Goal: Task Accomplishment & Management: Complete application form

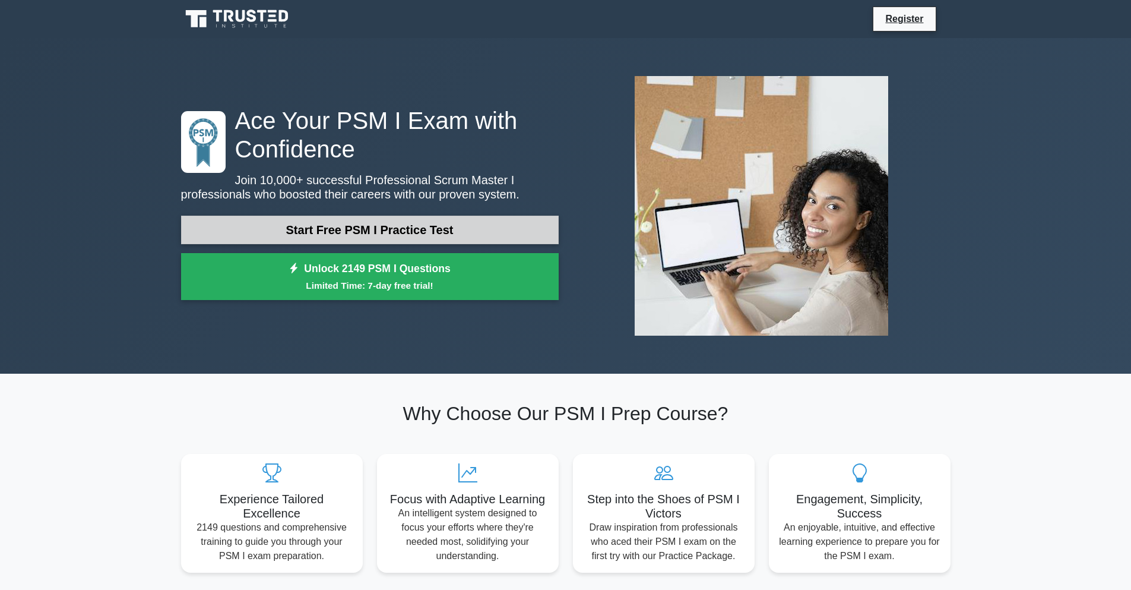
click at [412, 230] on link "Start Free PSM I Practice Test" at bounding box center [370, 230] width 378 height 29
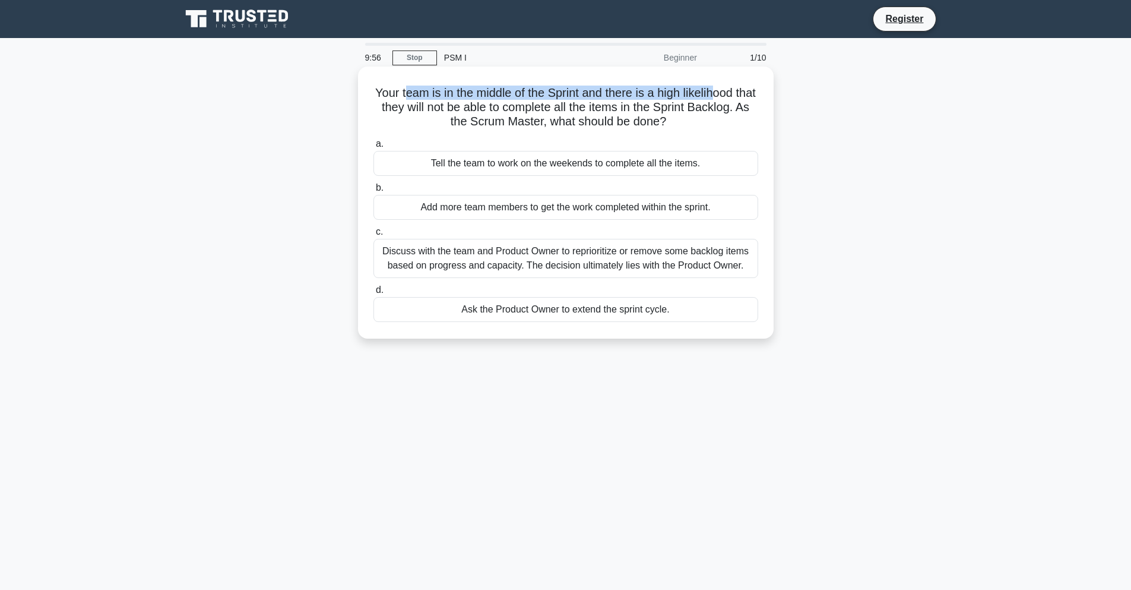
drag, startPoint x: 426, startPoint y: 99, endPoint x: 712, endPoint y: 93, distance: 286.3
click at [712, 93] on h5 "Your team is in the middle of the Sprint and there is a high likelihood that th…" at bounding box center [565, 108] width 387 height 44
click at [738, 96] on h5 "Your team is in the middle of the Sprint and there is a high likelihood that th…" at bounding box center [565, 108] width 387 height 44
drag, startPoint x: 390, startPoint y: 106, endPoint x: 707, endPoint y: 109, distance: 317.1
click at [707, 109] on h5 "Your team is in the middle of the Sprint and there is a high likelihood that th…" at bounding box center [565, 108] width 387 height 44
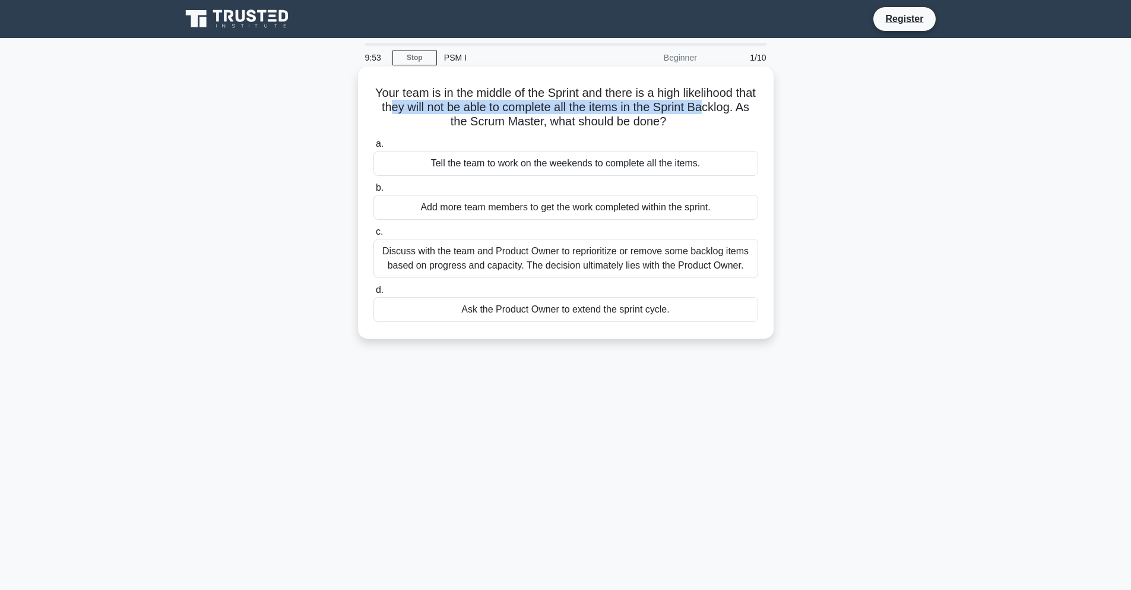
click at [707, 109] on h5 "Your team is in the middle of the Sprint and there is a high likelihood that th…" at bounding box center [565, 108] width 387 height 44
drag, startPoint x: 381, startPoint y: 250, endPoint x: 749, endPoint y: 266, distance: 367.9
click at [749, 266] on div "Discuss with the team and Product Owner to reprioritize or remove some backlog …" at bounding box center [566, 258] width 385 height 39
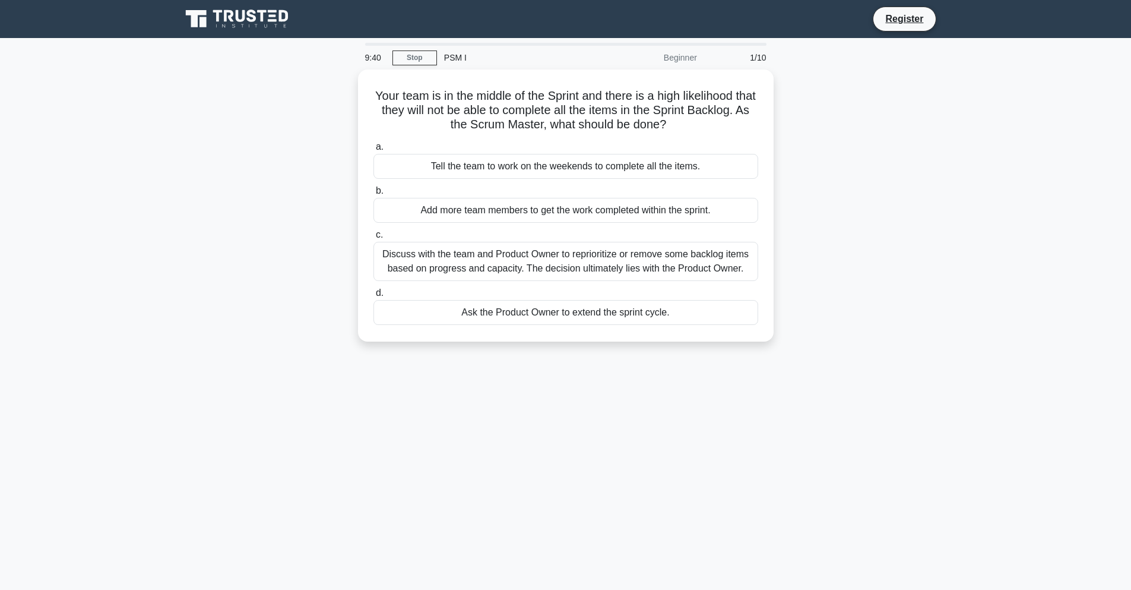
click at [790, 260] on div "Your team is in the middle of the Sprint and there is a high likelihood that th…" at bounding box center [566, 212] width 784 height 286
click at [612, 262] on div "Discuss with the team and Product Owner to reprioritize or remove some backlog …" at bounding box center [566, 258] width 385 height 39
click at [374, 236] on input "c. Discuss with the team and Product Owner to reprioritize or remove some backl…" at bounding box center [374, 232] width 0 height 8
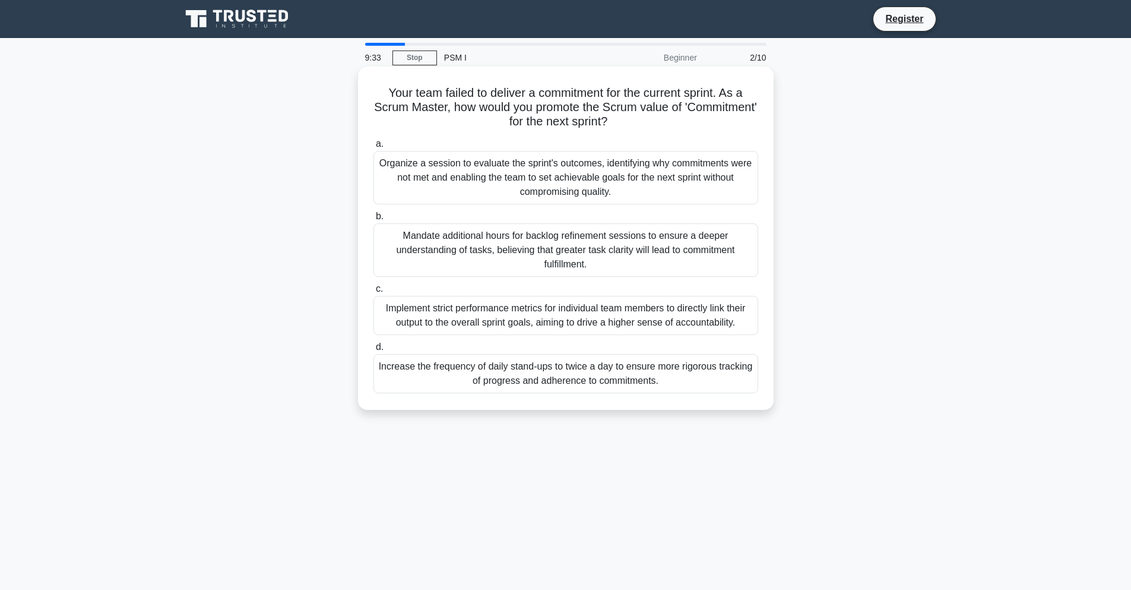
drag, startPoint x: 382, startPoint y: 91, endPoint x: 664, endPoint y: 120, distance: 283.0
click at [664, 120] on h5 "Your team failed to deliver a commitment for the current sprint. As a Scrum Mas…" at bounding box center [565, 108] width 387 height 44
click at [664, 121] on h5 "Your team failed to deliver a commitment for the current sprint. As a Scrum Mas…" at bounding box center [565, 108] width 387 height 44
drag, startPoint x: 663, startPoint y: 121, endPoint x: 379, endPoint y: 90, distance: 285.6
click at [379, 90] on h5 "Your team failed to deliver a commitment for the current sprint. As a Scrum Mas…" at bounding box center [565, 108] width 387 height 44
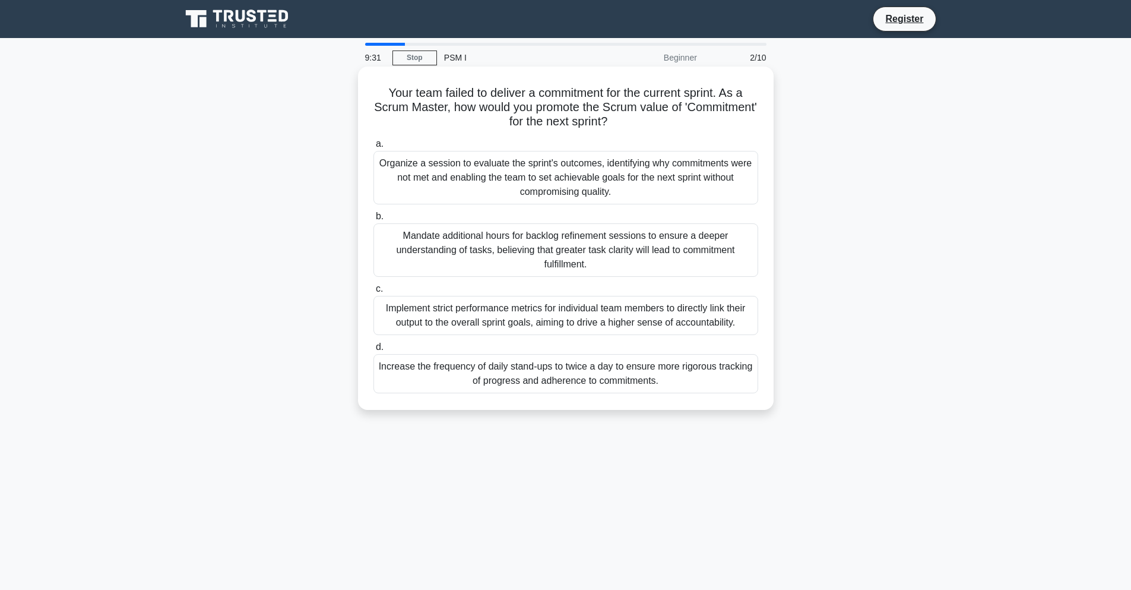
click at [379, 90] on h5 "Your team failed to deliver a commitment for the current sprint. As a Scrum Mas…" at bounding box center [565, 108] width 387 height 44
drag, startPoint x: 377, startPoint y: 103, endPoint x: 526, endPoint y: 109, distance: 149.2
click at [526, 109] on h5 "Your team failed to deliver a commitment for the current sprint. As a Scrum Mas…" at bounding box center [565, 108] width 387 height 44
drag, startPoint x: 374, startPoint y: 112, endPoint x: 659, endPoint y: 125, distance: 284.8
click at [659, 125] on h5 "Your team failed to deliver a commitment for the current sprint. As a Scrum Mas…" at bounding box center [565, 108] width 387 height 44
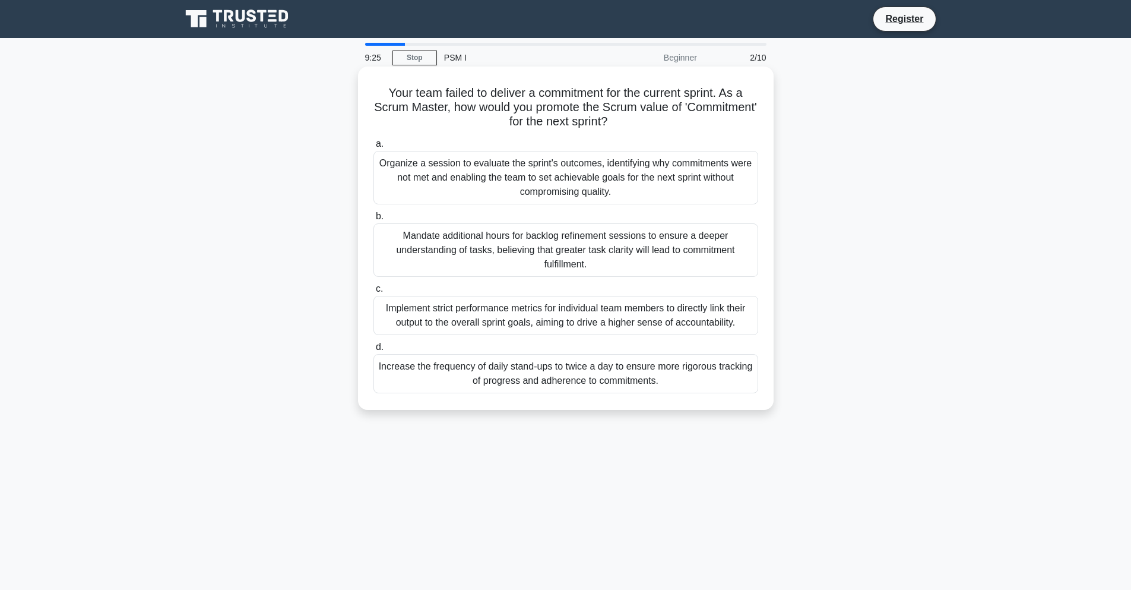
click at [659, 125] on h5 "Your team failed to deliver a commitment for the current sprint. As a Scrum Mas…" at bounding box center [565, 108] width 387 height 44
drag, startPoint x: 451, startPoint y: 106, endPoint x: 639, endPoint y: 123, distance: 189.0
click at [639, 123] on h5 "Your team failed to deliver a commitment for the current sprint. As a Scrum Mas…" at bounding box center [565, 108] width 387 height 44
drag, startPoint x: 379, startPoint y: 162, endPoint x: 653, endPoint y: 197, distance: 275.9
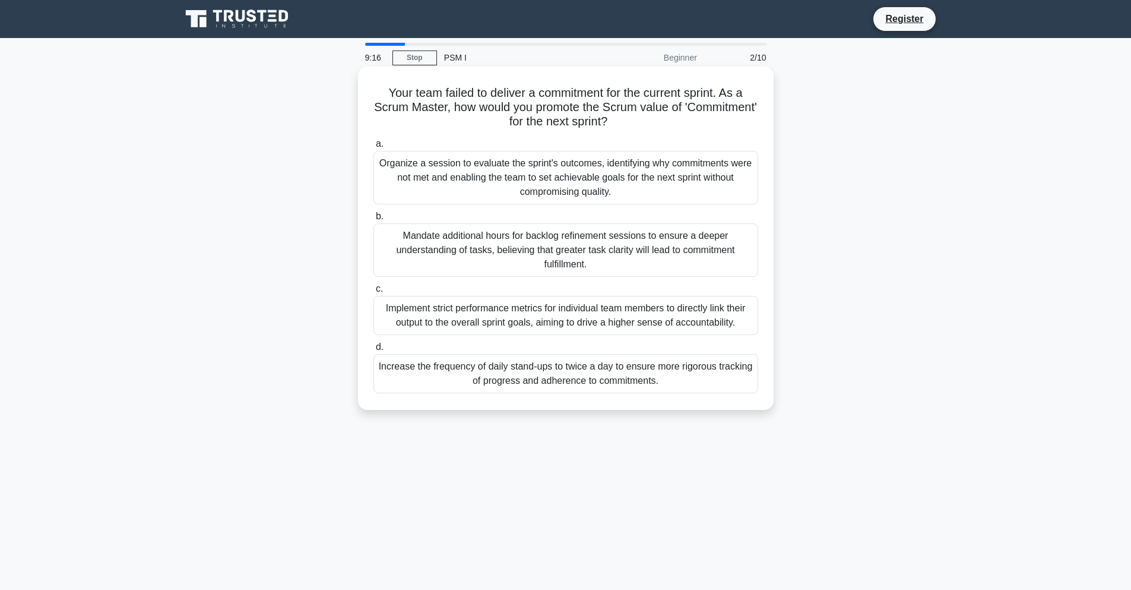
click at [653, 197] on div "Organize a session to evaluate the sprint's outcomes, identifying why commitmen…" at bounding box center [566, 177] width 385 height 53
click at [374, 148] on input "a. Organize a session to evaluate the sprint's outcomes, identifying why commit…" at bounding box center [374, 144] width 0 height 8
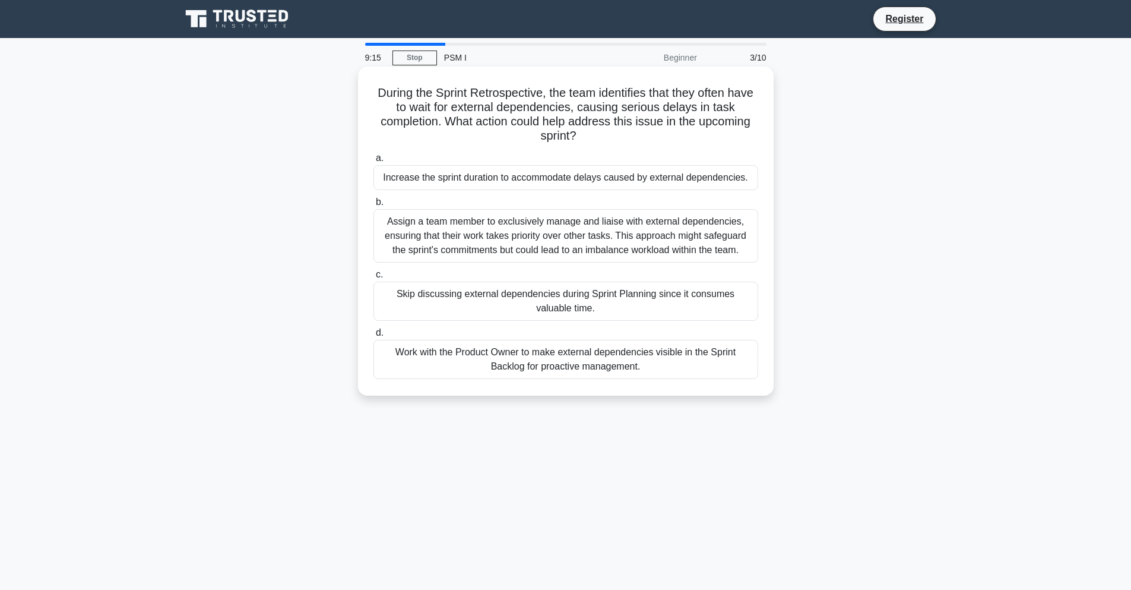
drag, startPoint x: 653, startPoint y: 197, endPoint x: 473, endPoint y: 189, distance: 180.7
click at [473, 189] on div "a. Increase the sprint duration to accommodate delays caused by external depend…" at bounding box center [565, 264] width 399 height 233
click at [462, 141] on h5 "During the Sprint Retrospective, the team identifies that they often have to wa…" at bounding box center [565, 115] width 387 height 58
drag, startPoint x: 397, startPoint y: 92, endPoint x: 729, endPoint y: 99, distance: 332.0
click at [729, 99] on h5 "During the Sprint Retrospective, the team identifies that they often have to wa…" at bounding box center [565, 115] width 387 height 58
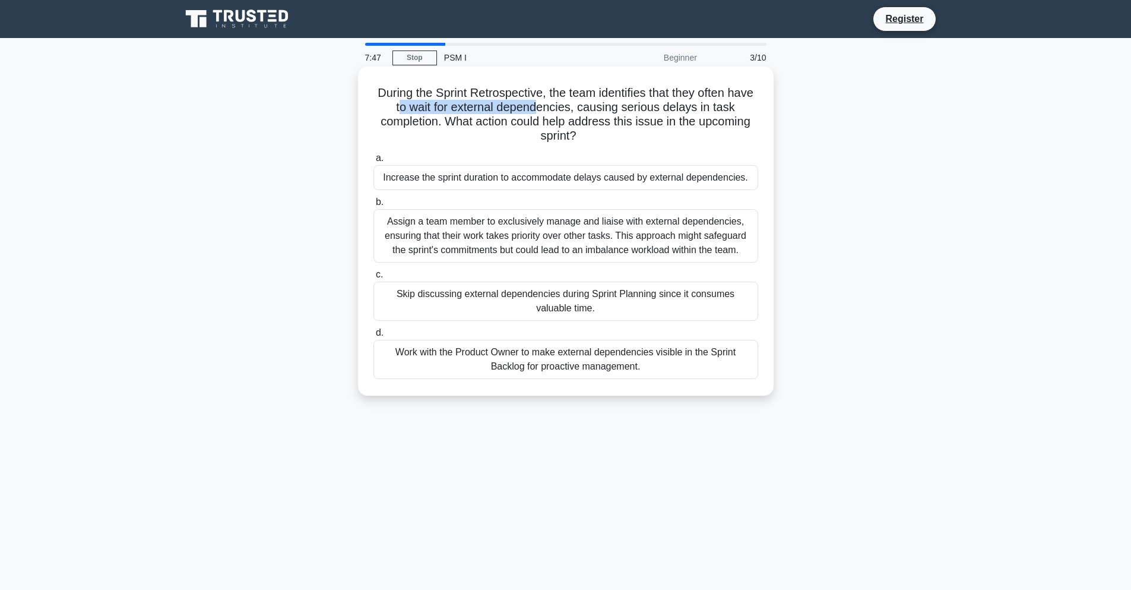
drag, startPoint x: 403, startPoint y: 106, endPoint x: 542, endPoint y: 109, distance: 139.6
click at [542, 109] on h5 "During the Sprint Retrospective, the team identifies that they often have to wa…" at bounding box center [565, 115] width 387 height 58
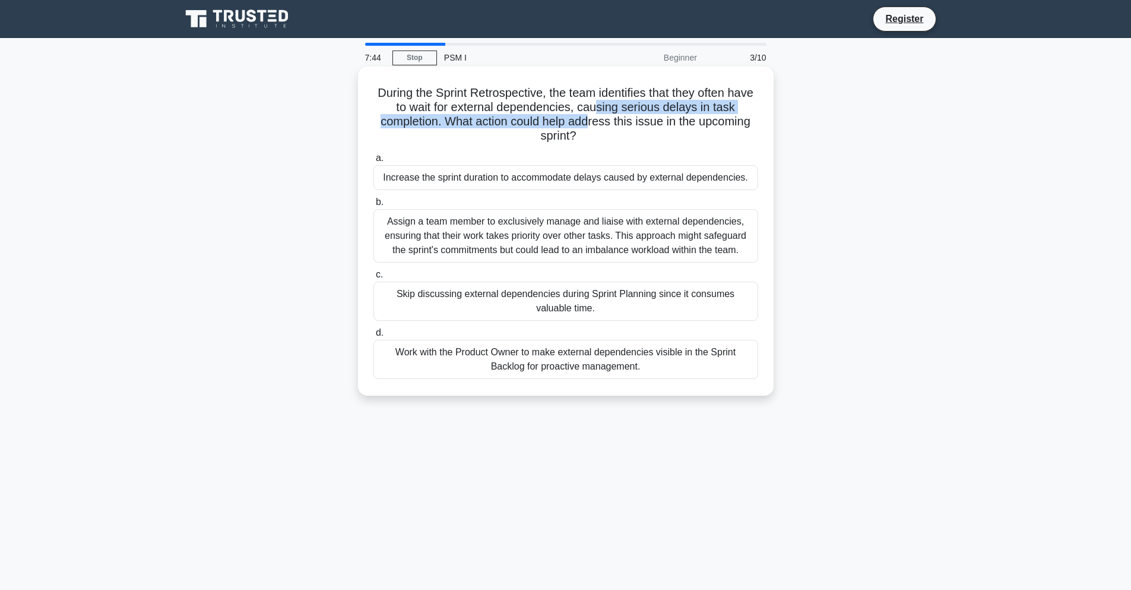
drag, startPoint x: 609, startPoint y: 108, endPoint x: 589, endPoint y: 127, distance: 27.3
click at [589, 127] on h5 "During the Sprint Retrospective, the team identifies that they often have to wa…" at bounding box center [565, 115] width 387 height 58
click at [594, 123] on h5 "During the Sprint Retrospective, the team identifies that they often have to wa…" at bounding box center [565, 115] width 387 height 58
drag, startPoint x: 409, startPoint y: 178, endPoint x: 736, endPoint y: 181, distance: 327.8
click at [736, 181] on div "Increase the sprint duration to accommodate delays caused by external dependenc…" at bounding box center [566, 177] width 385 height 25
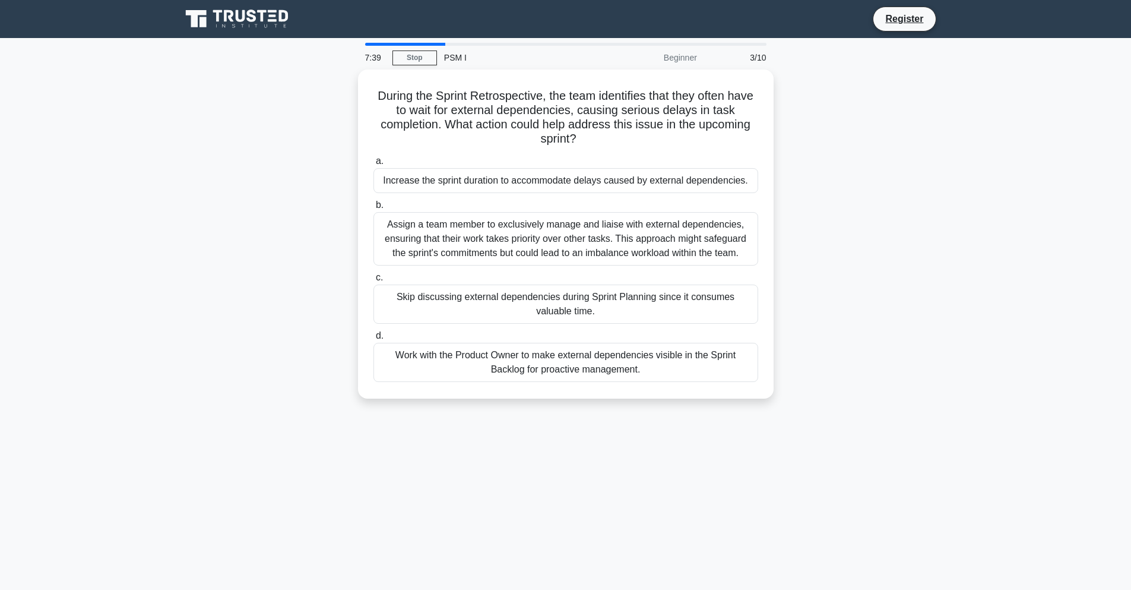
click at [898, 181] on div "During the Sprint Retrospective, the team identifies that they often have to wa…" at bounding box center [566, 240] width 784 height 343
click at [871, 230] on div "During the Sprint Retrospective, the team identifies that they often have to wa…" at bounding box center [566, 240] width 784 height 343
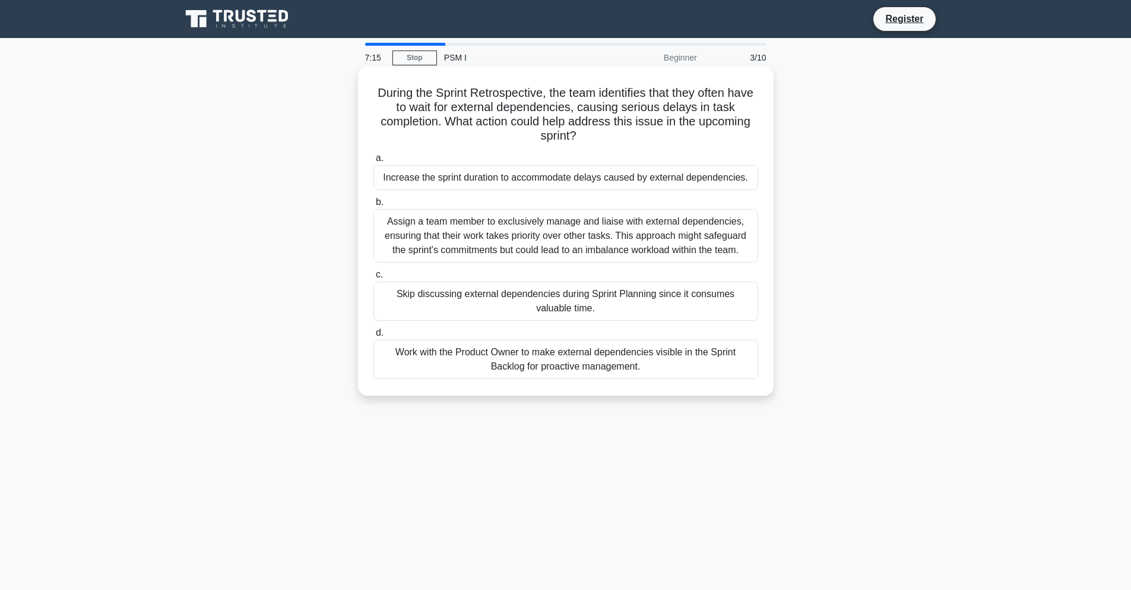
click at [620, 359] on div "Work with the Product Owner to make external dependencies visible in the Sprint…" at bounding box center [566, 359] width 385 height 39
click at [374, 337] on input "d. Work with the Product Owner to make external dependencies visible in the Spr…" at bounding box center [374, 333] width 0 height 8
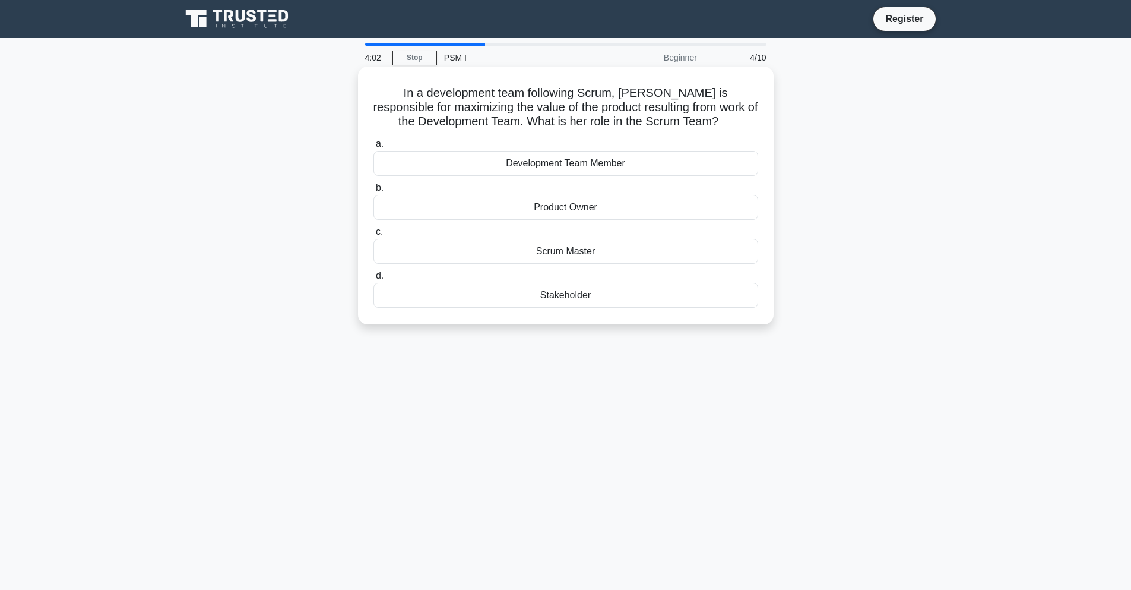
click at [568, 208] on div "Product Owner" at bounding box center [566, 207] width 385 height 25
click at [374, 192] on input "b. Product Owner" at bounding box center [374, 188] width 0 height 8
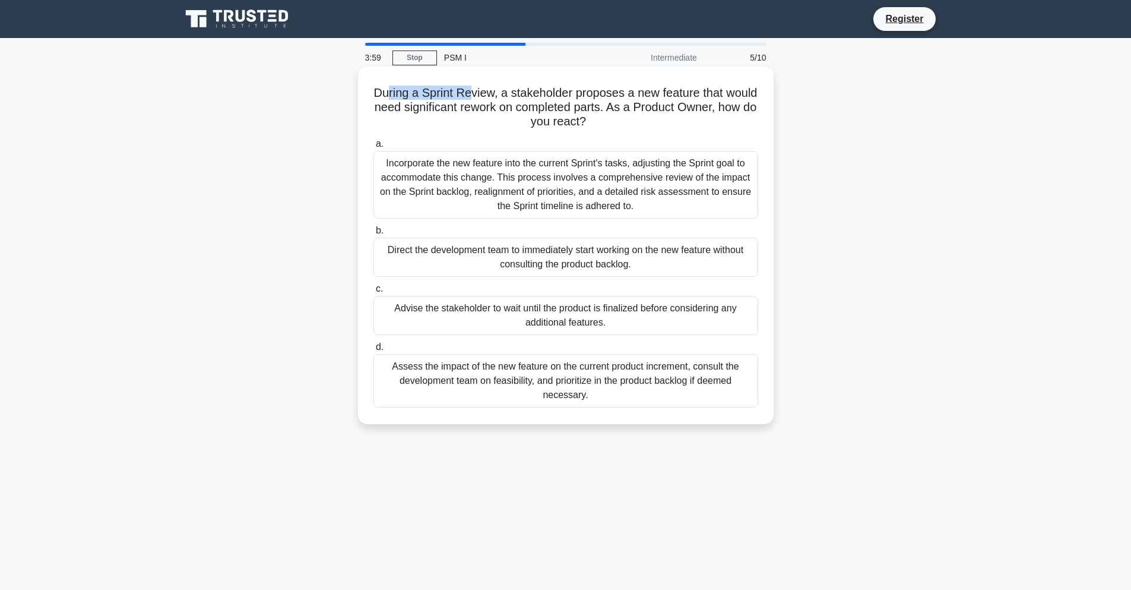
drag, startPoint x: 386, startPoint y: 90, endPoint x: 469, endPoint y: 90, distance: 83.1
click at [469, 90] on h5 "During a Sprint Review, a stakeholder proposes a new feature that would need si…" at bounding box center [565, 108] width 387 height 44
drag, startPoint x: 514, startPoint y: 91, endPoint x: 734, endPoint y: 93, distance: 220.3
click at [734, 93] on h5 "During a Sprint Review, a stakeholder proposes a new feature that would need si…" at bounding box center [565, 108] width 387 height 44
drag, startPoint x: 387, startPoint y: 106, endPoint x: 569, endPoint y: 110, distance: 181.8
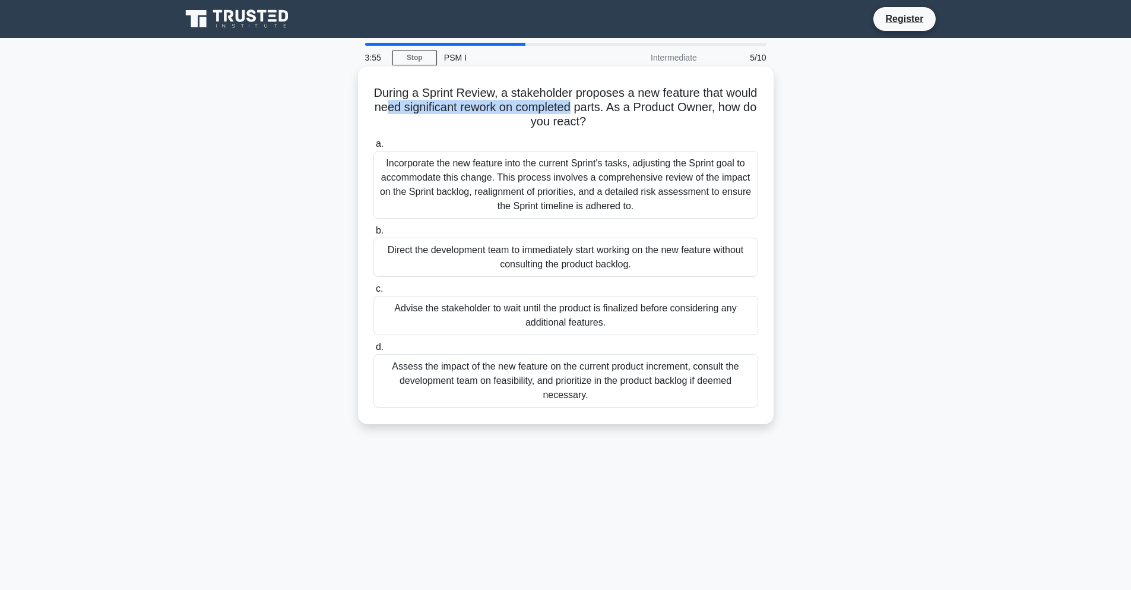
click at [569, 110] on h5 "During a Sprint Review, a stakeholder proposes a new feature that would need si…" at bounding box center [565, 108] width 387 height 44
click at [595, 111] on h5 "During a Sprint Review, a stakeholder proposes a new feature that would need si…" at bounding box center [565, 108] width 387 height 44
drag, startPoint x: 447, startPoint y: 91, endPoint x: 482, endPoint y: 91, distance: 34.4
click at [482, 91] on h5 "During a Sprint Review, a stakeholder proposes a new feature that would need si…" at bounding box center [565, 108] width 387 height 44
drag, startPoint x: 518, startPoint y: 91, endPoint x: 588, endPoint y: 106, distance: 70.9
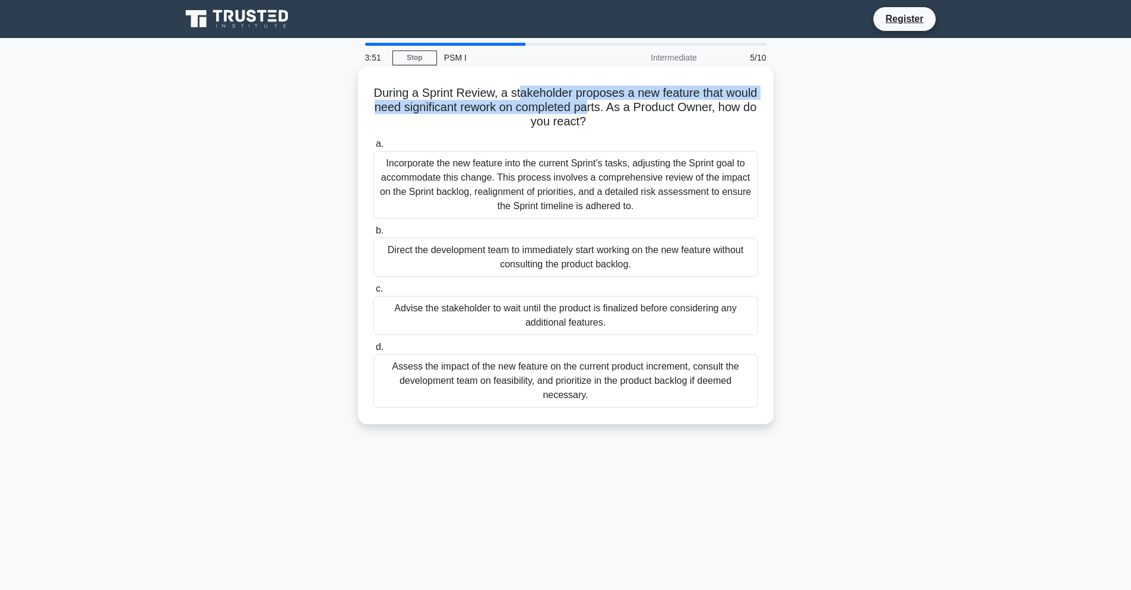
click at [588, 106] on h5 "During a Sprint Review, a stakeholder proposes a new feature that would need si…" at bounding box center [565, 108] width 387 height 44
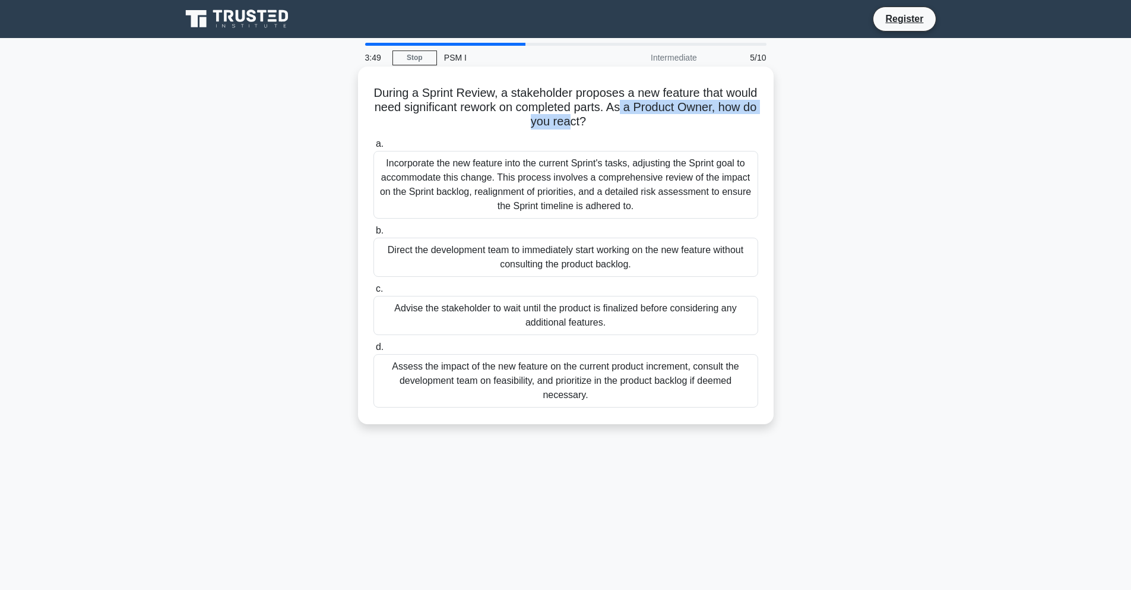
drag, startPoint x: 622, startPoint y: 105, endPoint x: 569, endPoint y: 119, distance: 55.3
click at [569, 119] on h5 "During a Sprint Review, a stakeholder proposes a new feature that would need si…" at bounding box center [565, 108] width 387 height 44
drag, startPoint x: 394, startPoint y: 251, endPoint x: 613, endPoint y: 264, distance: 219.5
click at [613, 264] on div "Direct the development team to immediately start working on the new feature wit…" at bounding box center [566, 257] width 385 height 39
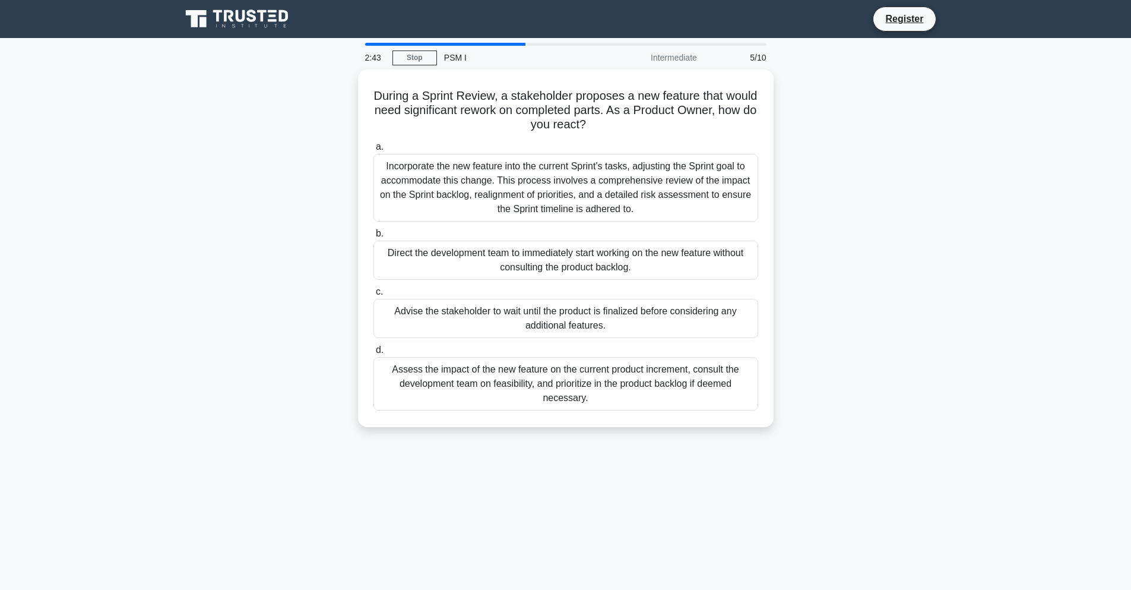
click at [885, 259] on div "During a Sprint Review, a stakeholder proposes a new feature that would need si…" at bounding box center [566, 255] width 784 height 372
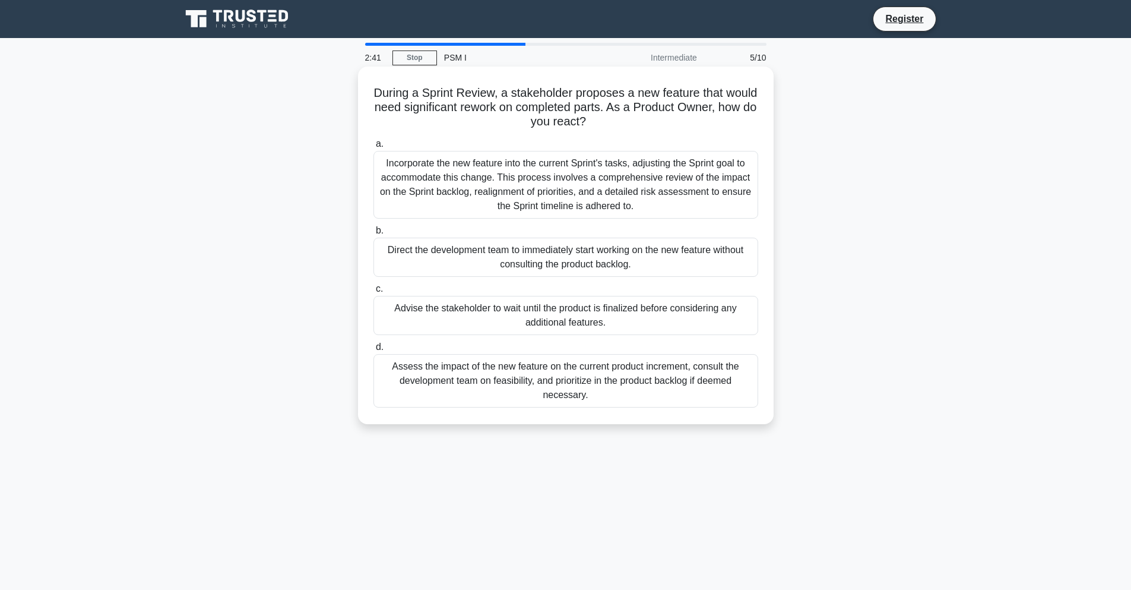
drag, startPoint x: 407, startPoint y: 309, endPoint x: 425, endPoint y: 309, distance: 17.8
click at [425, 309] on div "Advise the stakeholder to wait until the product is finalized before considerin…" at bounding box center [566, 315] width 385 height 39
click at [374, 293] on input "c. Advise the stakeholder to wait until the product is finalized before conside…" at bounding box center [374, 289] width 0 height 8
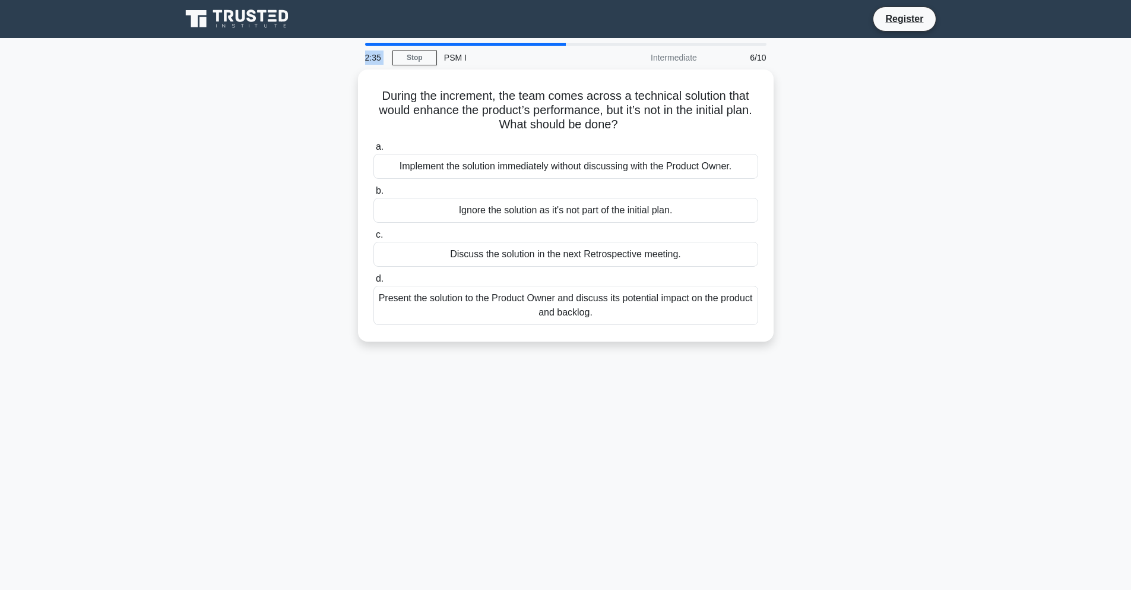
drag, startPoint x: 535, startPoint y: 43, endPoint x: 528, endPoint y: 46, distance: 7.0
click at [528, 46] on div "2:35 Stop PSM I Intermediate 6/10" at bounding box center [566, 56] width 416 height 27
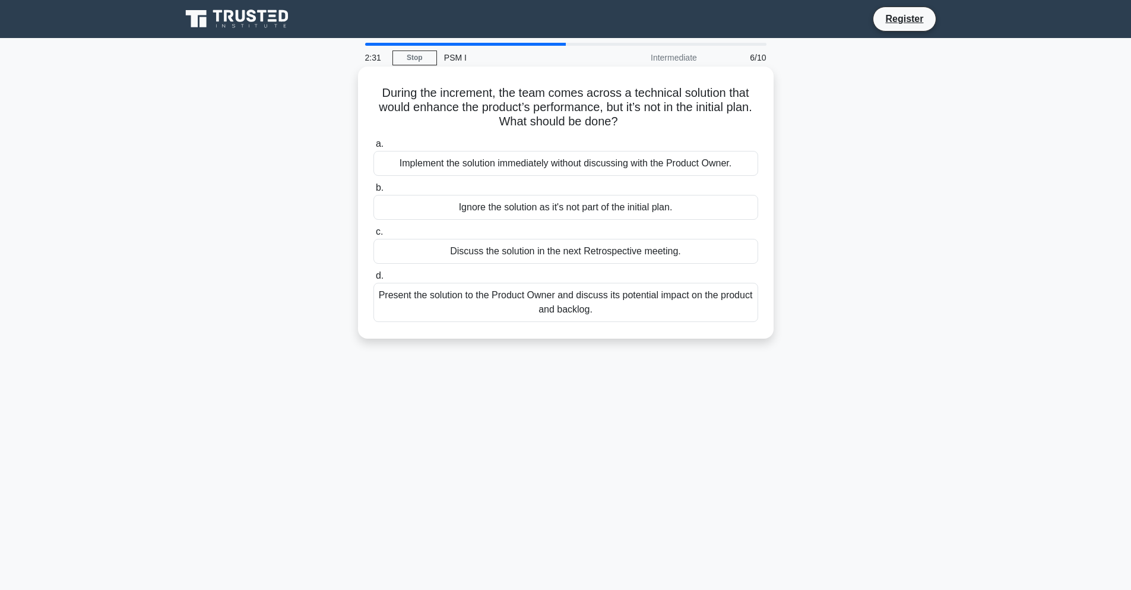
drag, startPoint x: 406, startPoint y: 94, endPoint x: 509, endPoint y: 93, distance: 102.7
click at [509, 93] on h5 "During the increment, the team comes across a technical solution that would enh…" at bounding box center [565, 108] width 387 height 44
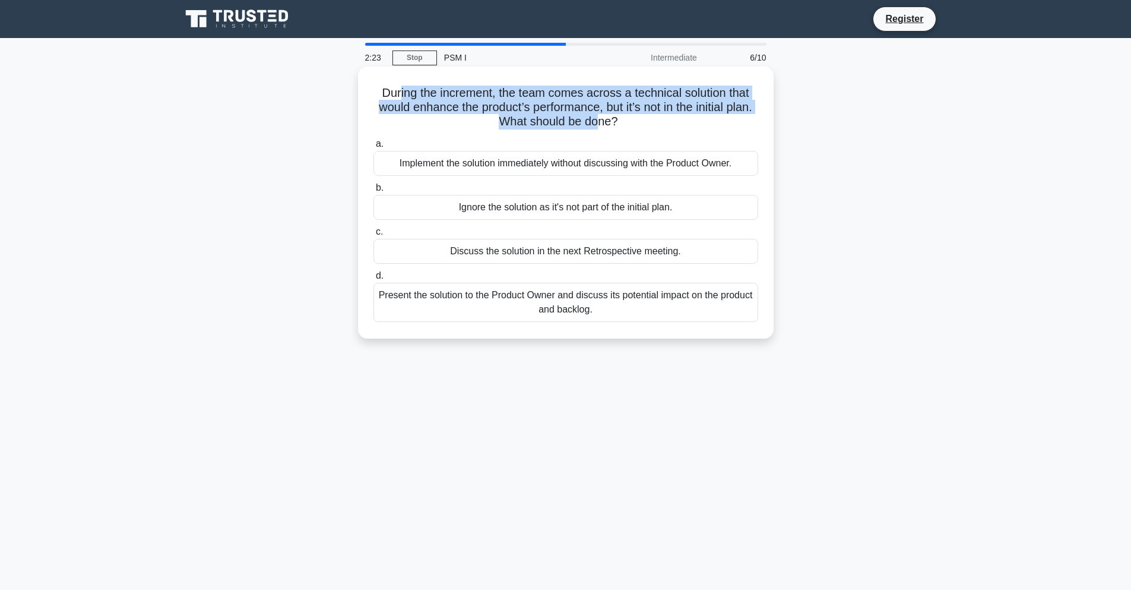
drag, startPoint x: 399, startPoint y: 89, endPoint x: 596, endPoint y: 122, distance: 199.3
click at [596, 122] on h5 "During the increment, the team comes across a technical solution that would enh…" at bounding box center [565, 108] width 387 height 44
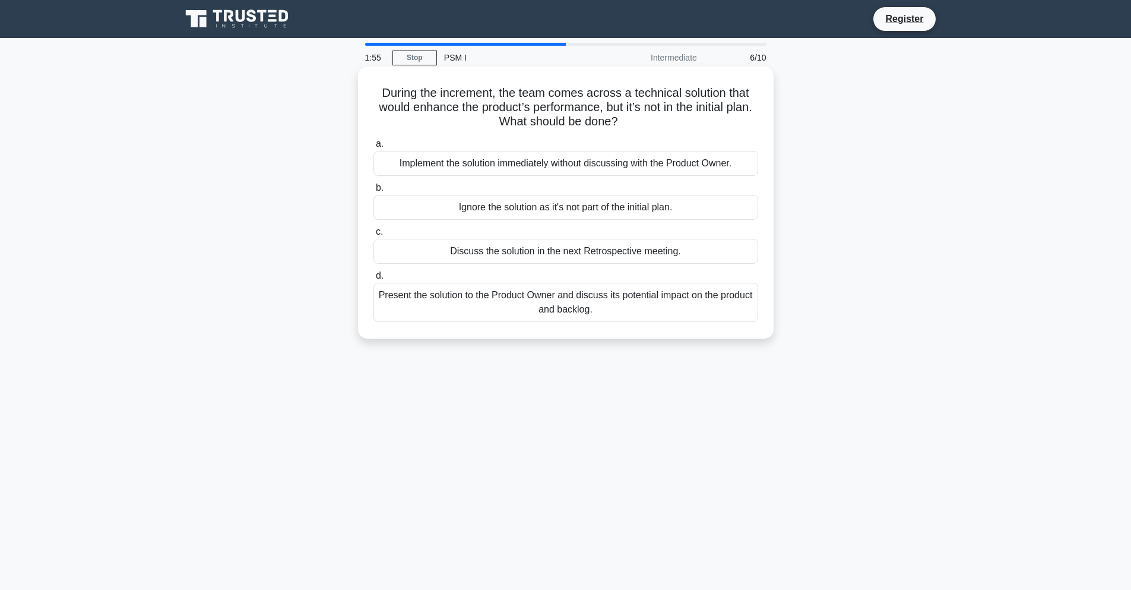
click at [567, 300] on div "Present the solution to the Product Owner and discuss its potential impact on t…" at bounding box center [566, 302] width 385 height 39
click at [374, 280] on input "d. Present the solution to the Product Owner and discuss its potential impact o…" at bounding box center [374, 276] width 0 height 8
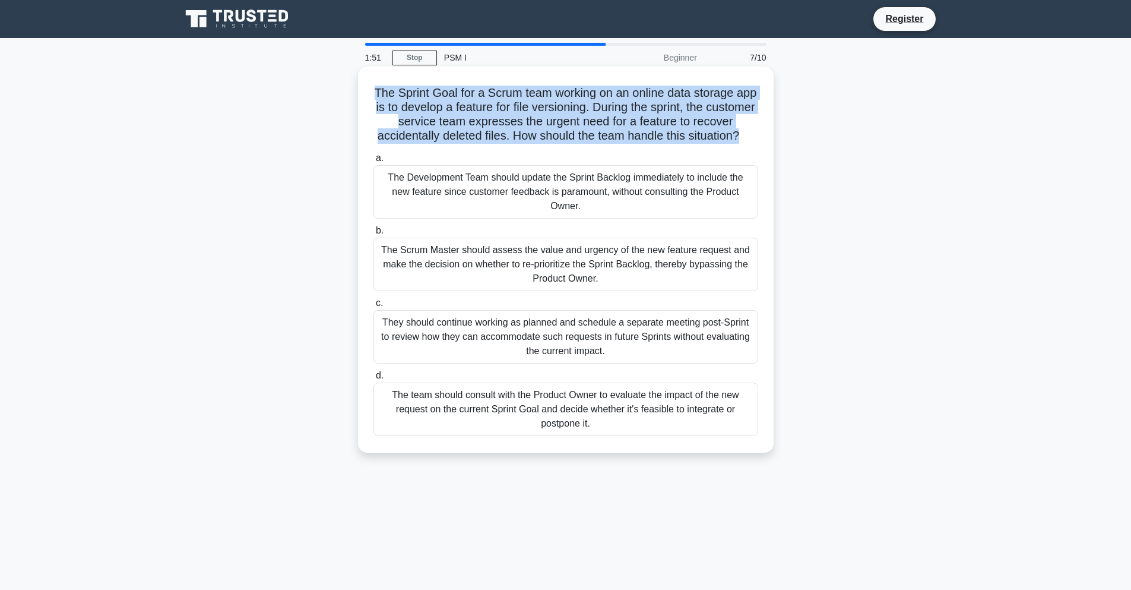
drag, startPoint x: 381, startPoint y: 90, endPoint x: 737, endPoint y: 140, distance: 359.7
click at [737, 140] on h5 "The Sprint Goal for a Scrum team working on an online data storage app is to de…" at bounding box center [565, 115] width 387 height 58
drag, startPoint x: 697, startPoint y: 138, endPoint x: 374, endPoint y: 93, distance: 325.5
click at [374, 93] on h5 "The Sprint Goal for a Scrum team working on an online data storage app is to de…" at bounding box center [565, 115] width 387 height 58
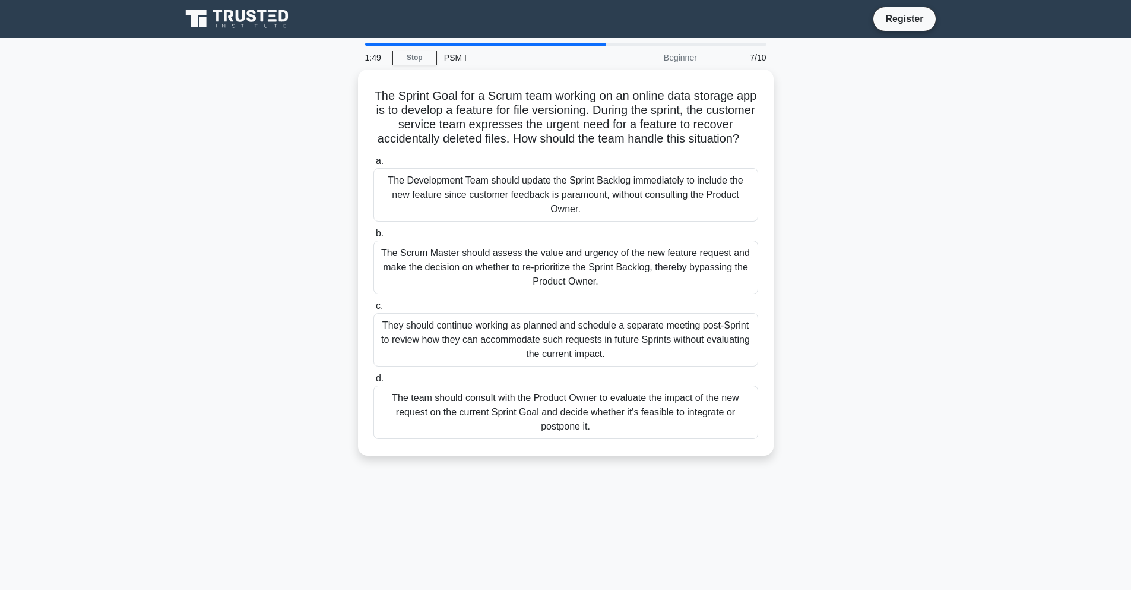
click at [887, 196] on div "The Sprint Goal for a Scrum team working on an online data storage app is to de…" at bounding box center [566, 269] width 784 height 400
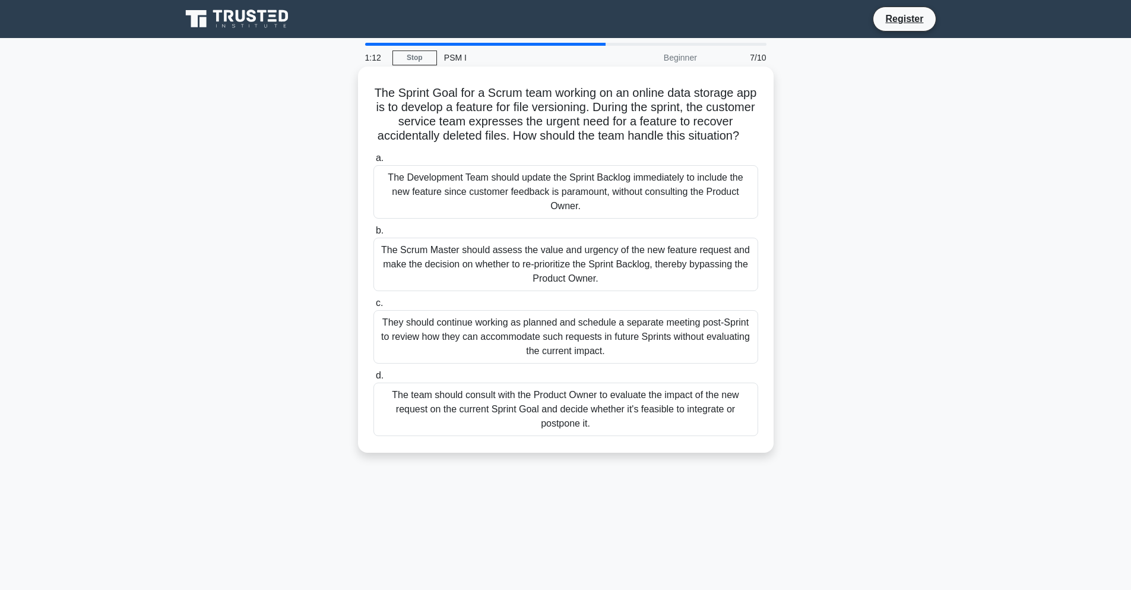
click at [580, 417] on div "The team should consult with the Product Owner to evaluate the impact of the ne…" at bounding box center [566, 408] width 385 height 53
click at [374, 379] on input "d. The team should consult with the Product Owner to evaluate the impact of the…" at bounding box center [374, 376] width 0 height 8
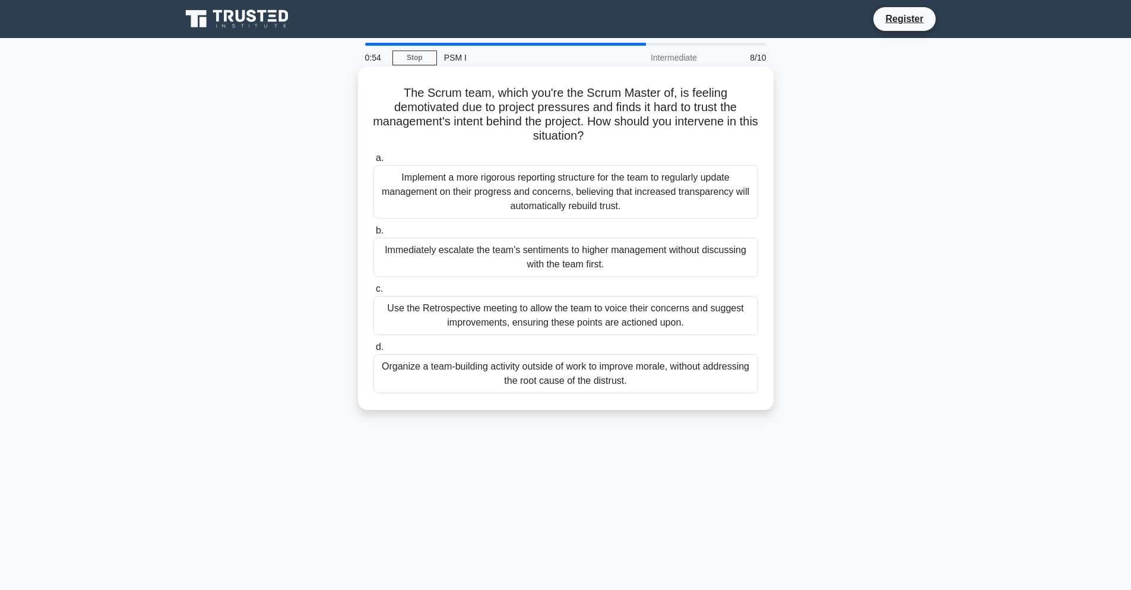
drag, startPoint x: 407, startPoint y: 92, endPoint x: 627, endPoint y: 126, distance: 222.4
click at [642, 119] on h5 "The Scrum team, which you're the Scrum Master of, is feeling demotivated due to…" at bounding box center [565, 115] width 387 height 58
drag, startPoint x: 601, startPoint y: 138, endPoint x: 406, endPoint y: 93, distance: 199.8
click at [406, 93] on h5 "The Scrum team, which you're the Scrum Master of, is feeling demotivated due to…" at bounding box center [565, 115] width 387 height 58
click at [406, 91] on h5 "The Scrum team, which you're the Scrum Master of, is feeling demotivated due to…" at bounding box center [565, 115] width 387 height 58
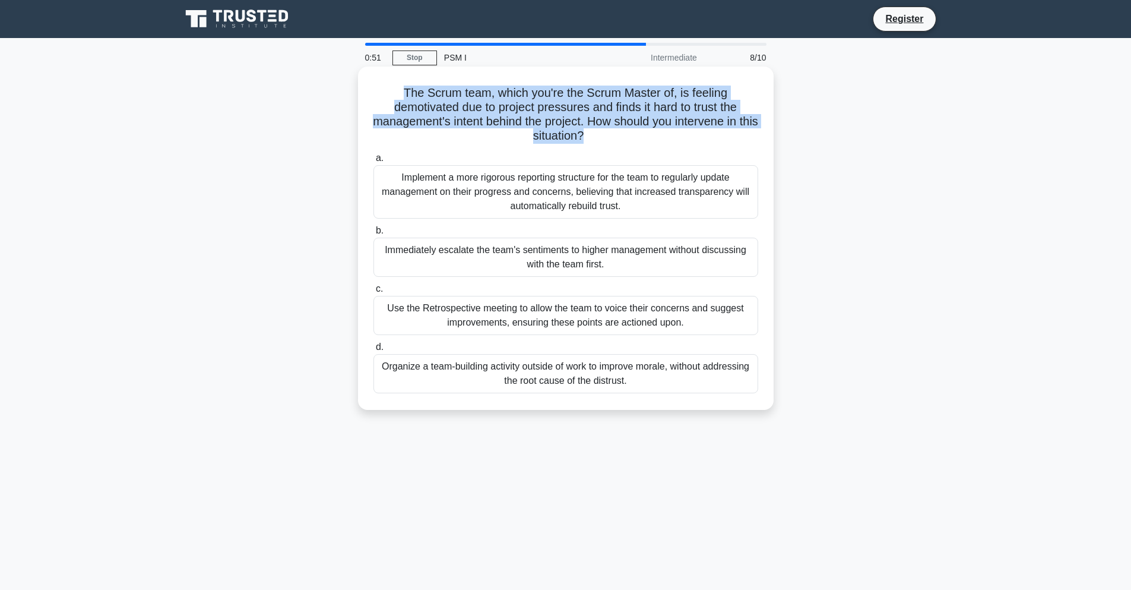
drag, startPoint x: 406, startPoint y: 91, endPoint x: 616, endPoint y: 141, distance: 216.5
click at [616, 141] on h5 "The Scrum team, which you're the Scrum Master of, is feeling demotivated due to…" at bounding box center [565, 115] width 387 height 58
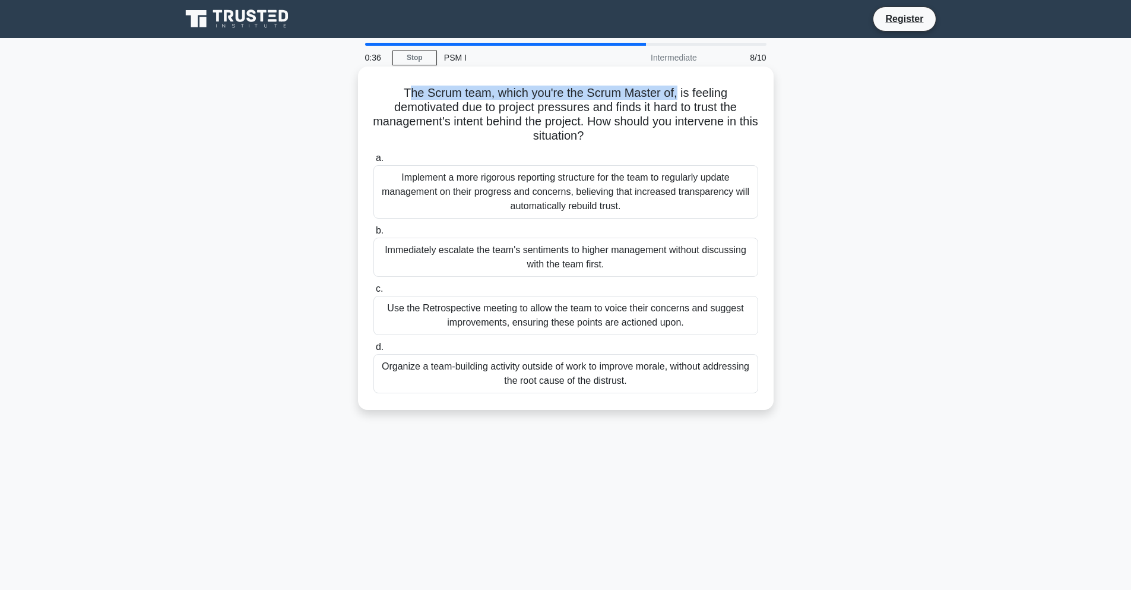
drag, startPoint x: 462, startPoint y: 94, endPoint x: 675, endPoint y: 95, distance: 213.2
click at [675, 95] on h5 "The Scrum team, which you're the Scrum Master of, is feeling demotivated due to…" at bounding box center [565, 115] width 387 height 58
drag, startPoint x: 692, startPoint y: 93, endPoint x: 644, endPoint y: 106, distance: 50.6
click at [692, 93] on h5 "The Scrum team, which you're the Scrum Master of, is feeling demotivated due to…" at bounding box center [565, 115] width 387 height 58
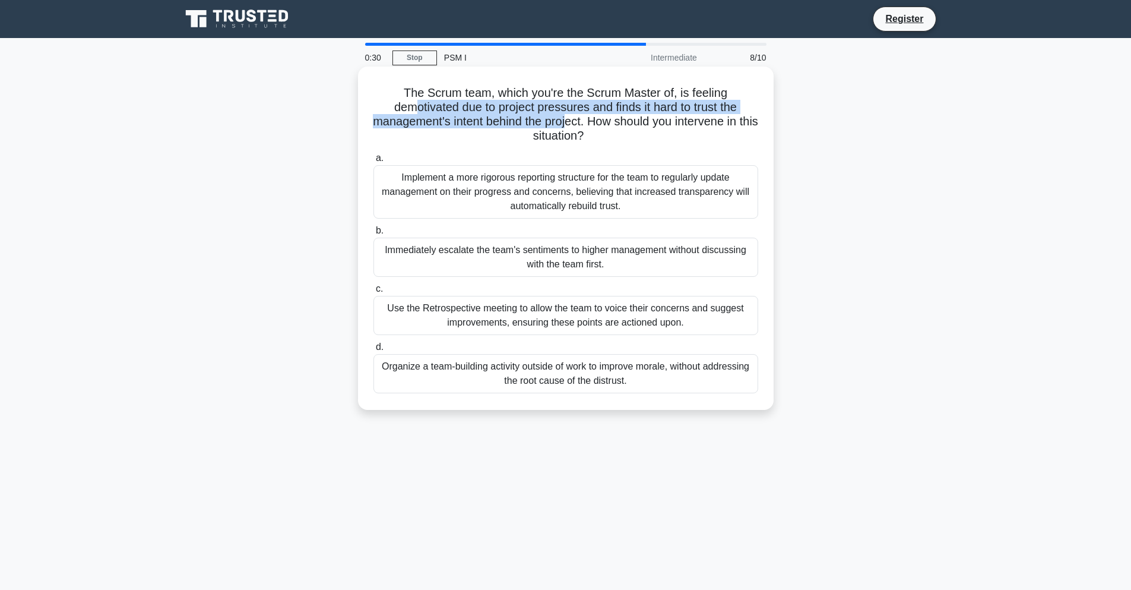
drag, startPoint x: 417, startPoint y: 106, endPoint x: 577, endPoint y: 123, distance: 160.7
click at [577, 123] on h5 "The Scrum team, which you're the Scrum Master of, is feeling demotivated due to…" at bounding box center [565, 115] width 387 height 58
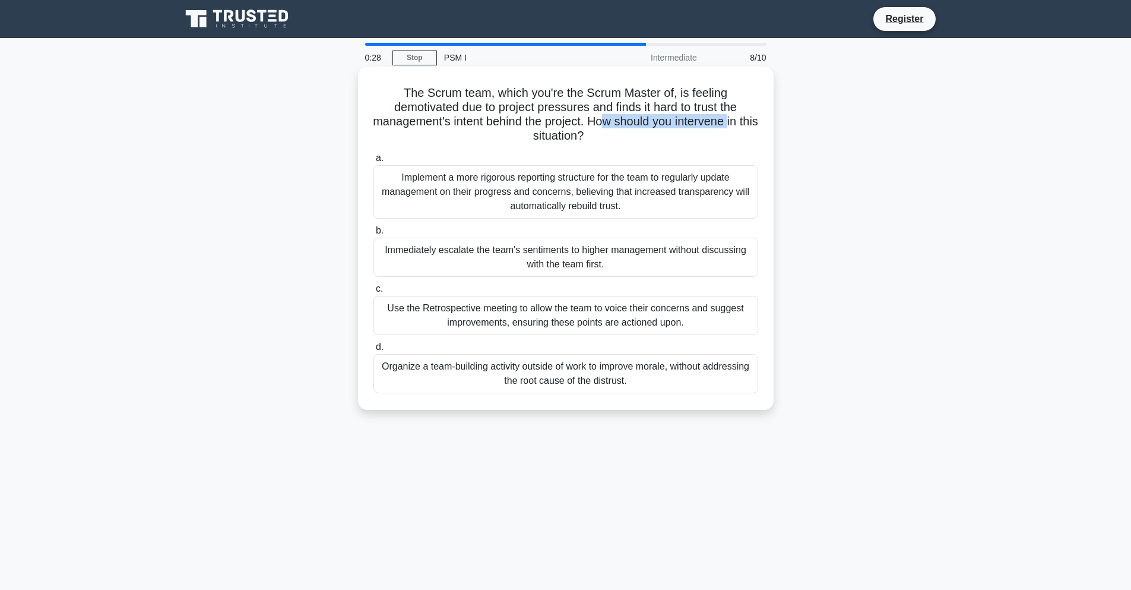
drag, startPoint x: 612, startPoint y: 122, endPoint x: 739, endPoint y: 122, distance: 127.7
click at [739, 122] on h5 "The Scrum team, which you're the Scrum Master of, is feeling demotivated due to…" at bounding box center [565, 115] width 387 height 58
click at [581, 129] on h5 "The Scrum team, which you're the Scrum Master of, is feeling demotivated due to…" at bounding box center [565, 115] width 387 height 58
click at [590, 318] on div "Use the Retrospective meeting to allow the team to voice their concerns and sug…" at bounding box center [566, 315] width 385 height 39
click at [374, 293] on input "c. Use the Retrospective meeting to allow the team to voice their concerns and …" at bounding box center [374, 289] width 0 height 8
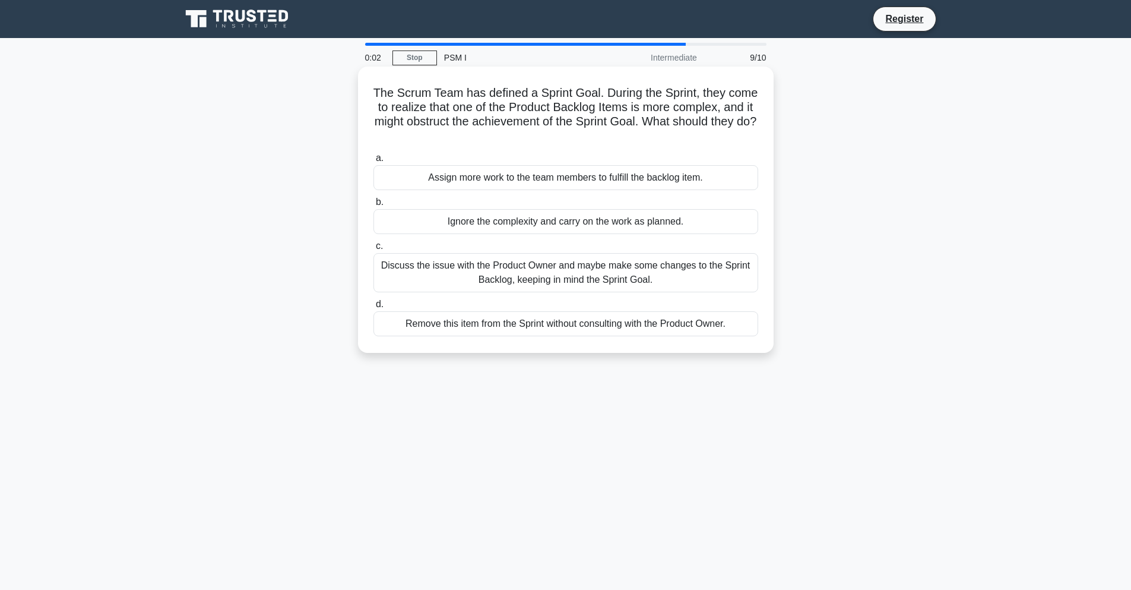
click at [531, 274] on div "Discuss the issue with the Product Owner and maybe make some changes to the Spr…" at bounding box center [566, 272] width 385 height 39
click at [374, 250] on input "c. Discuss the issue with the Product Owner and maybe make some changes to the …" at bounding box center [374, 246] width 0 height 8
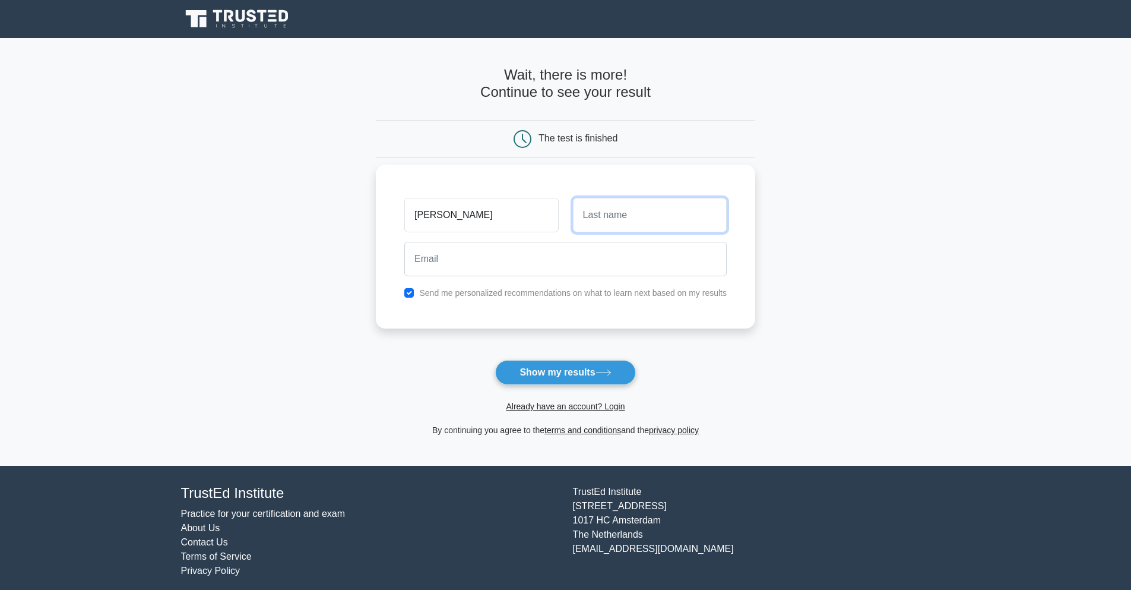
click at [633, 214] on input "text" at bounding box center [650, 215] width 154 height 34
type input "Ojha"
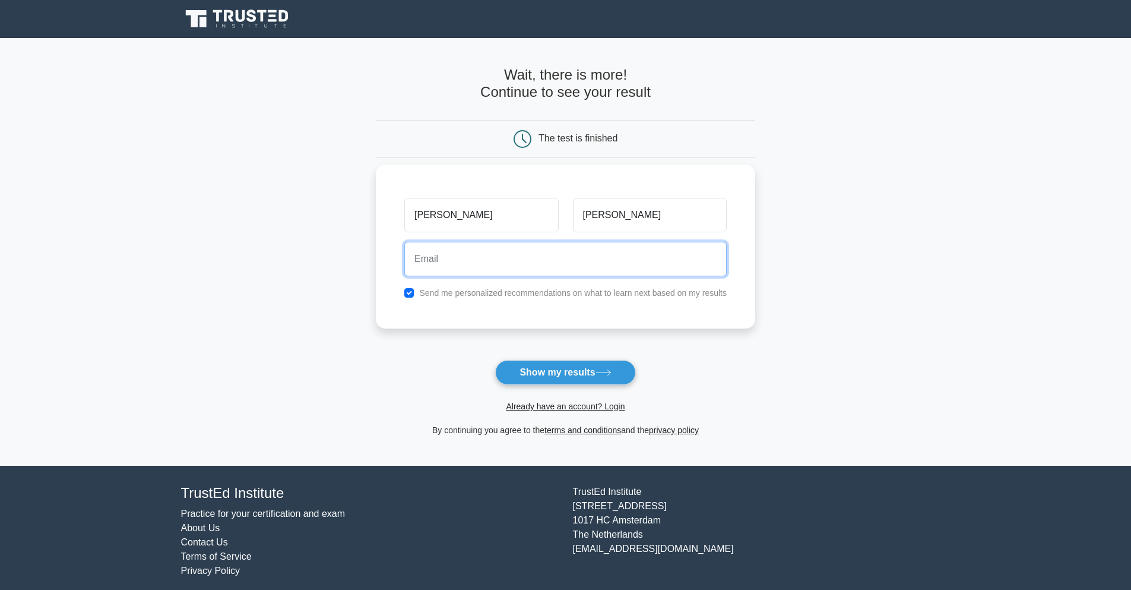
click at [524, 248] on input "email" at bounding box center [565, 259] width 322 height 34
click at [487, 260] on input "ojhavivekchandra@gmail.com" at bounding box center [565, 259] width 322 height 34
type input "ojhavivekchandra7@gmail.com"
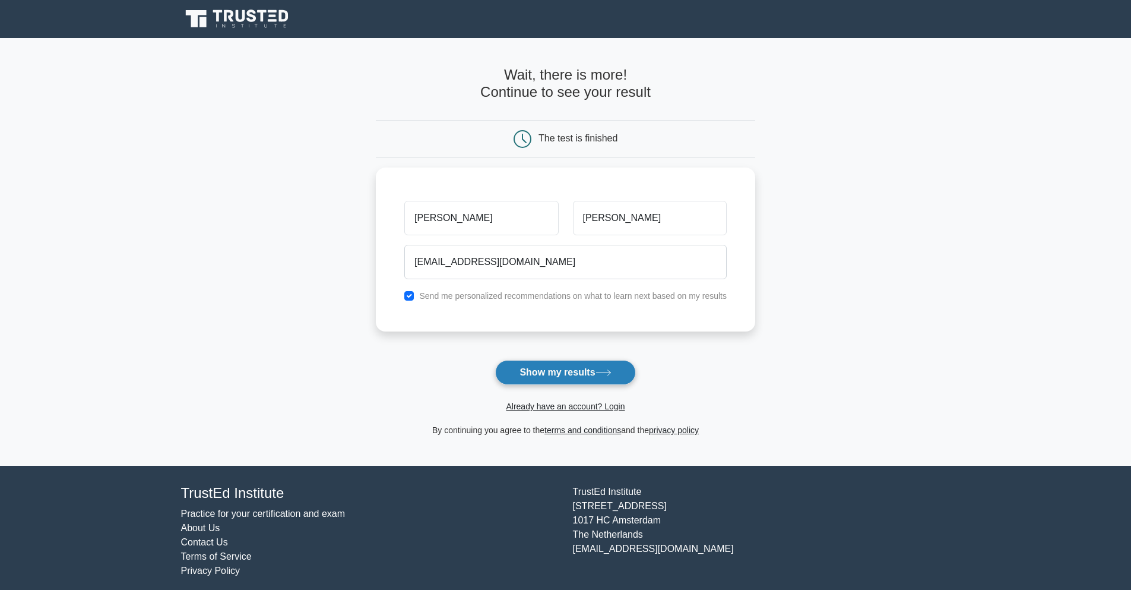
click at [559, 375] on button "Show my results" at bounding box center [565, 372] width 140 height 25
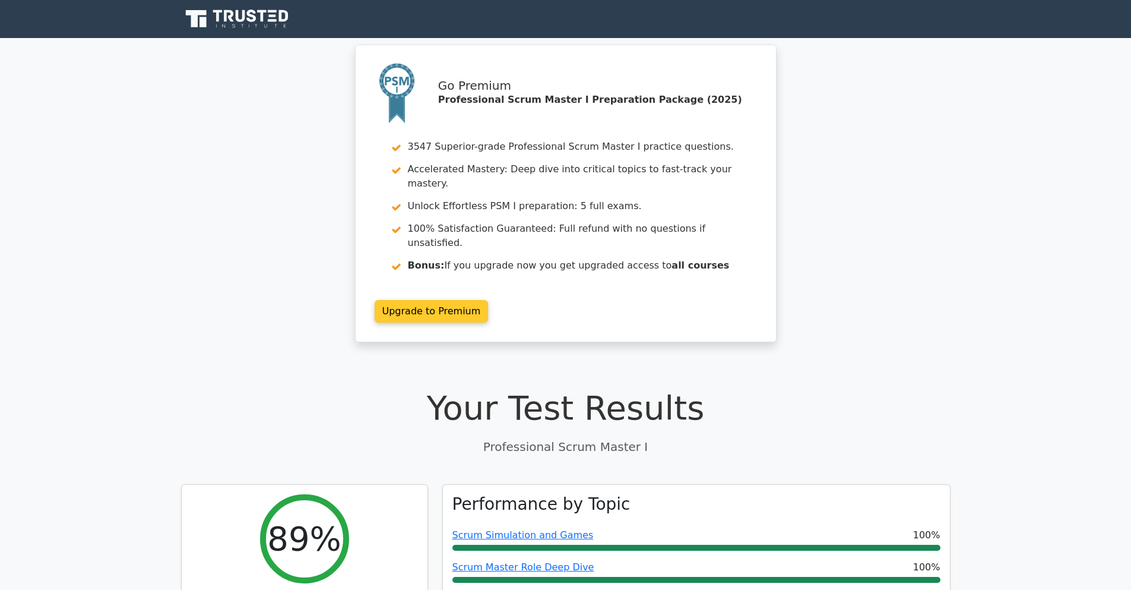
click at [409, 300] on link "Upgrade to Premium" at bounding box center [432, 311] width 114 height 23
